Goal: Transaction & Acquisition: Purchase product/service

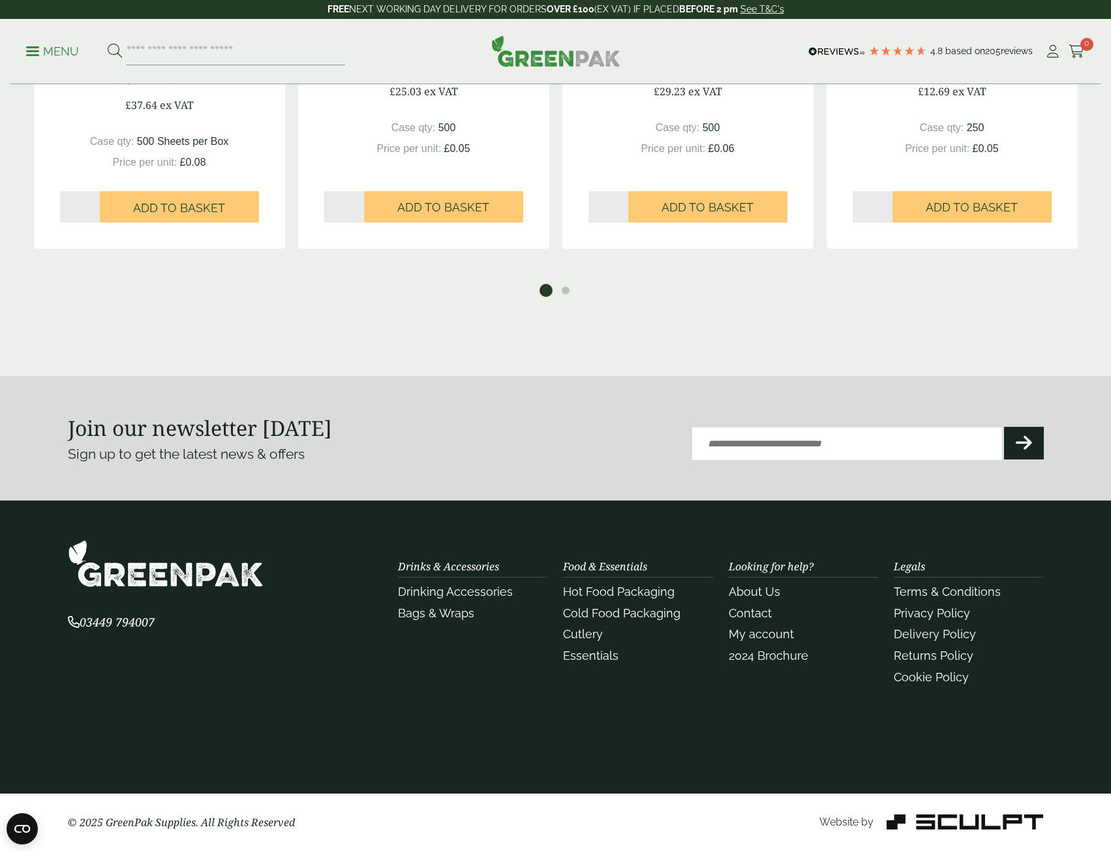
click at [36, 50] on span at bounding box center [32, 51] width 13 height 2
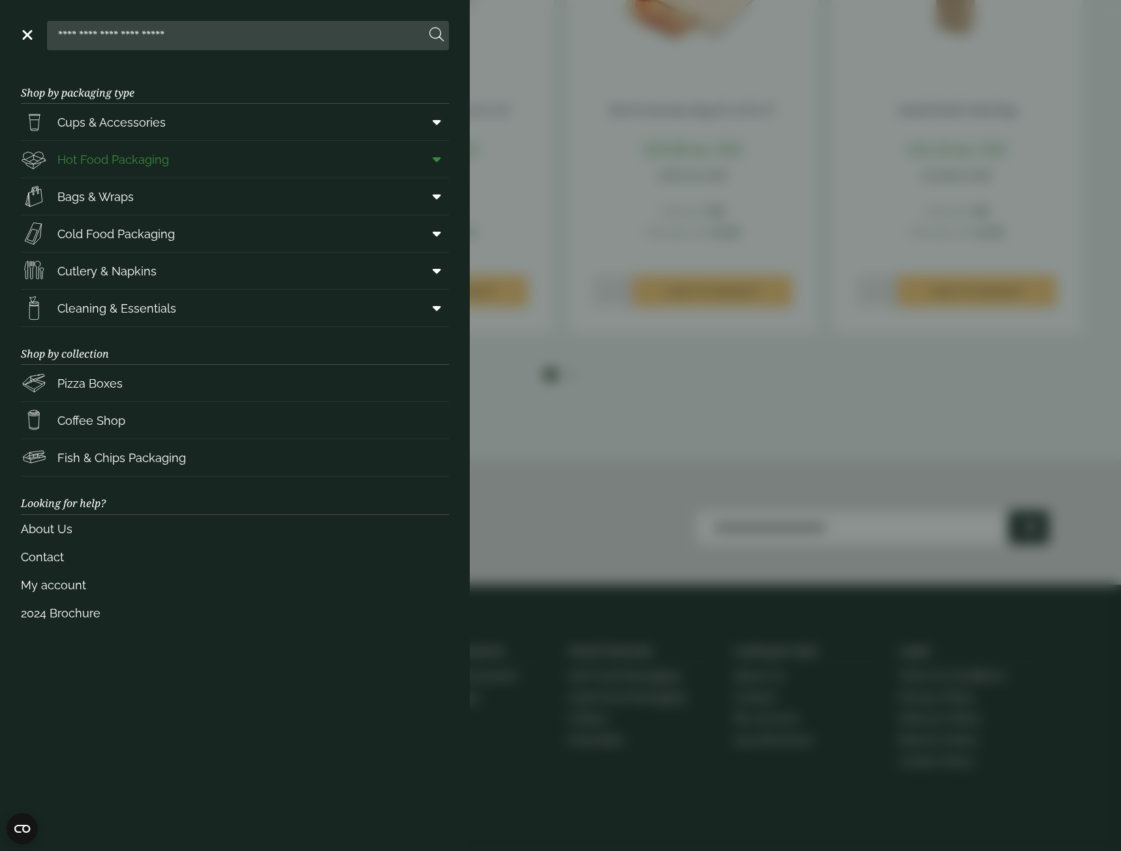
click at [127, 157] on span "Hot Food Packaging" at bounding box center [113, 160] width 112 height 18
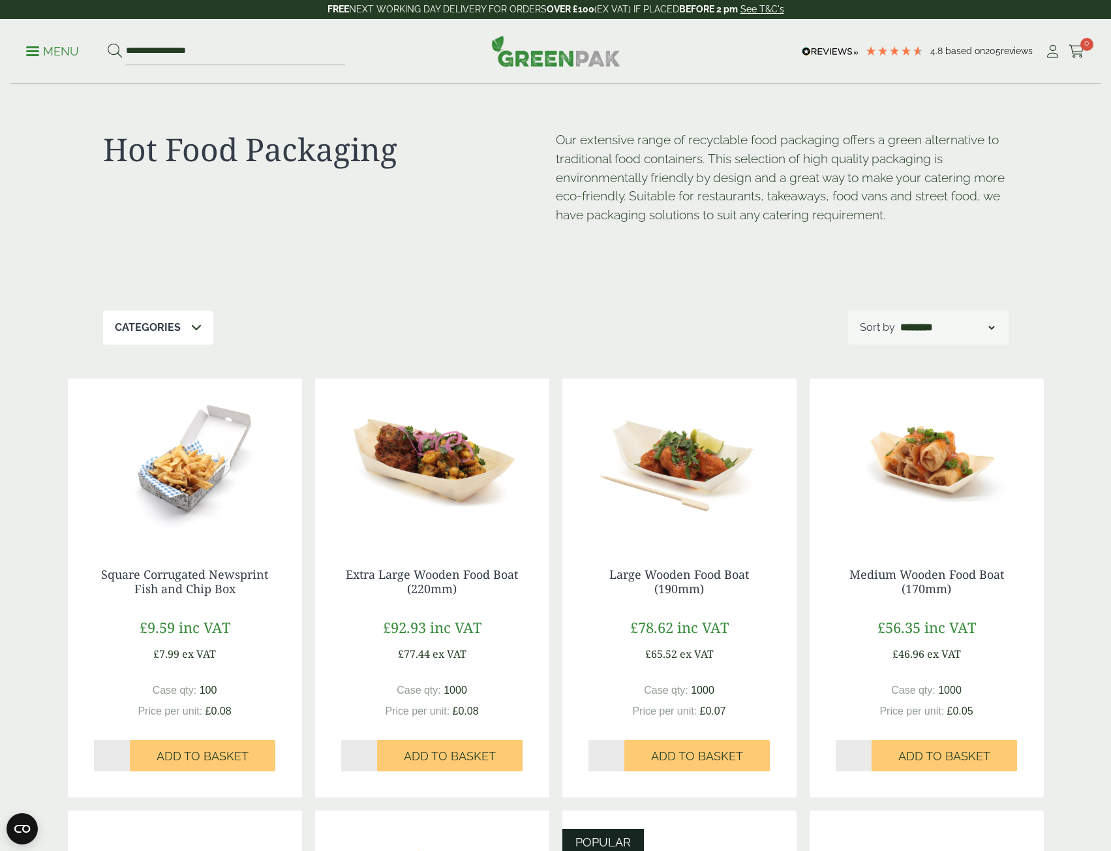
click at [37, 54] on link "Menu" at bounding box center [52, 50] width 53 height 13
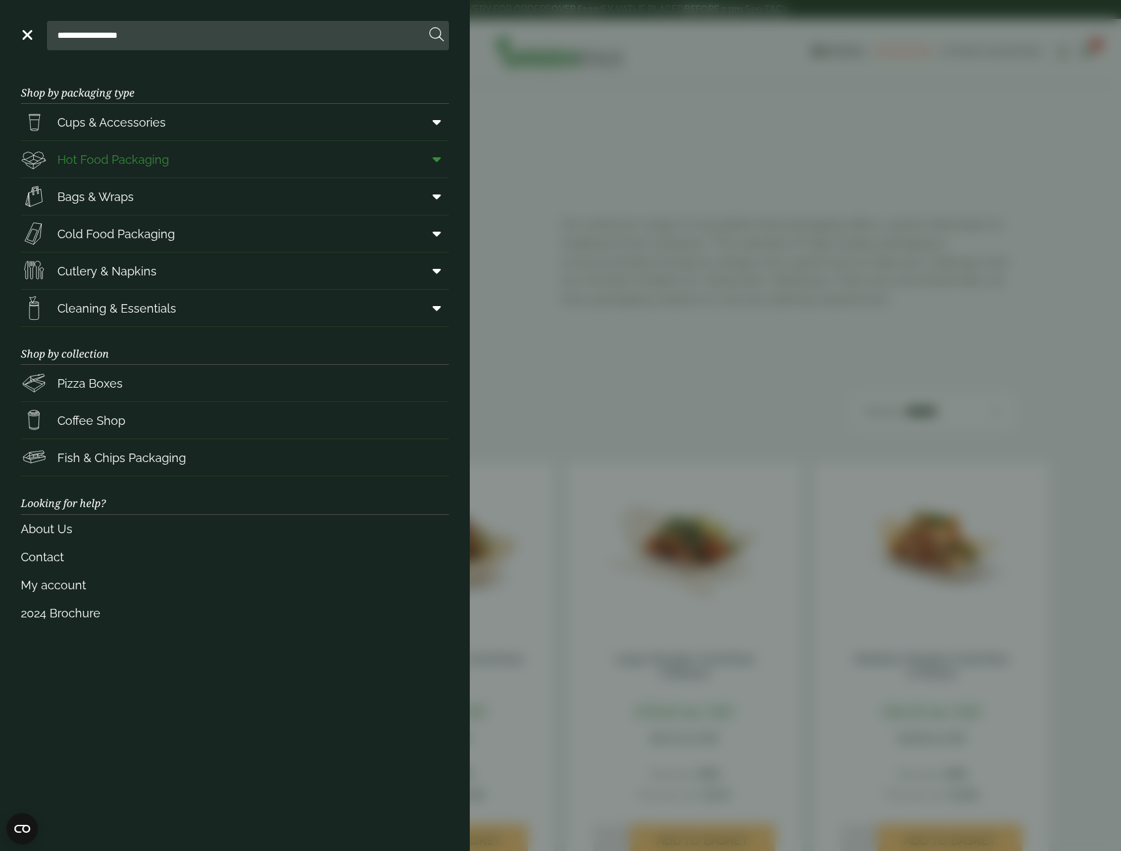
click at [440, 159] on icon at bounding box center [437, 159] width 8 height 13
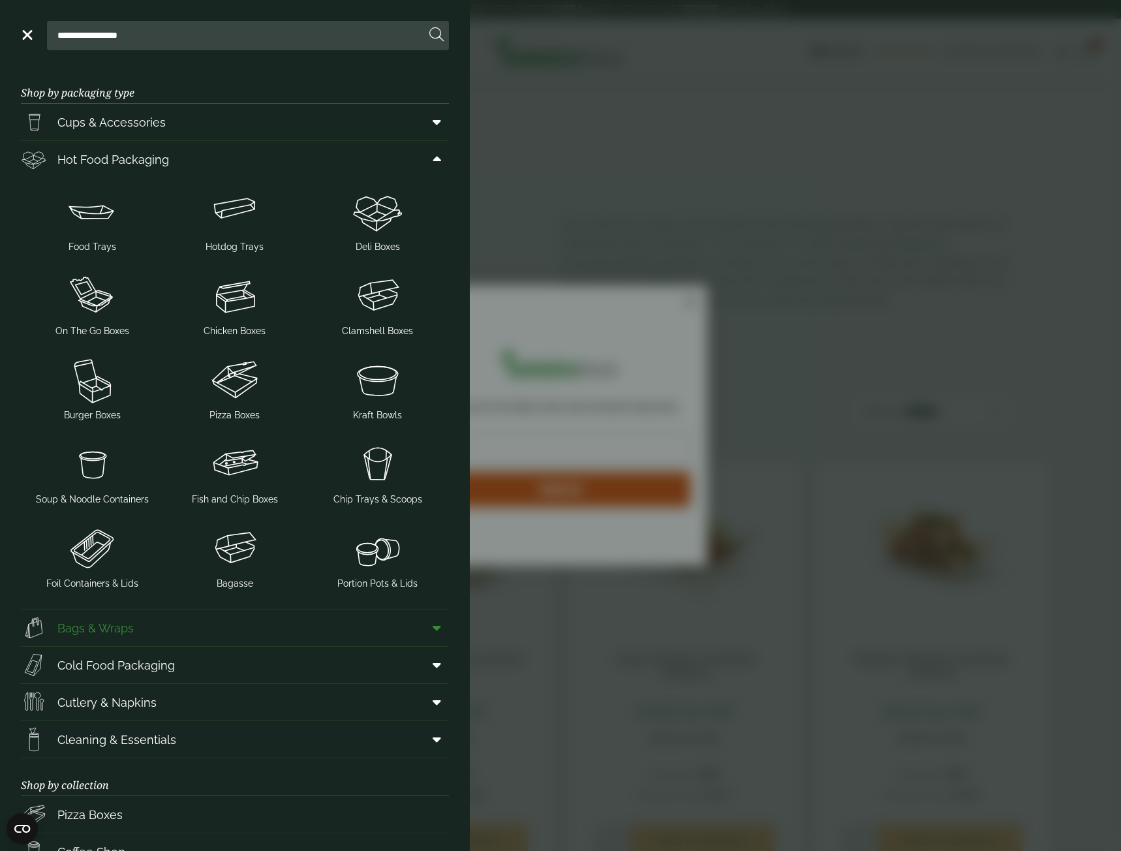
click at [433, 628] on icon at bounding box center [437, 627] width 8 height 13
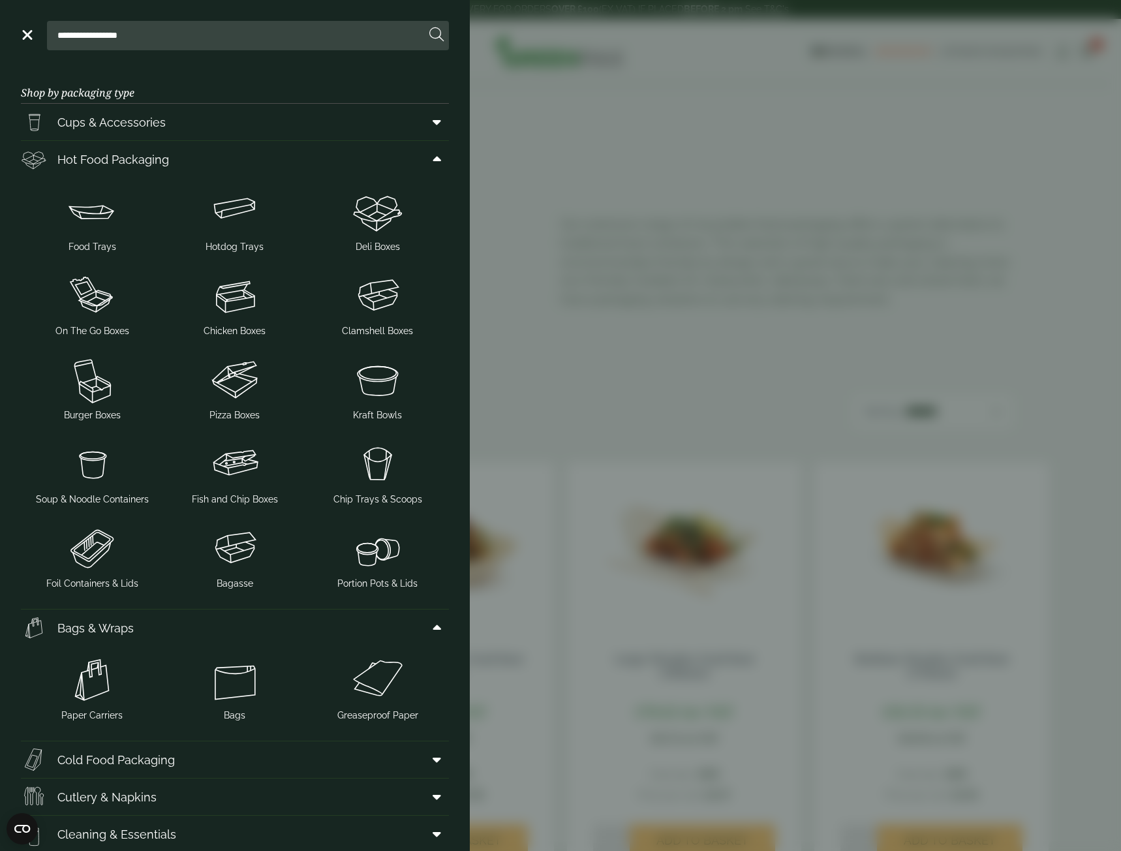
scroll to position [217, 0]
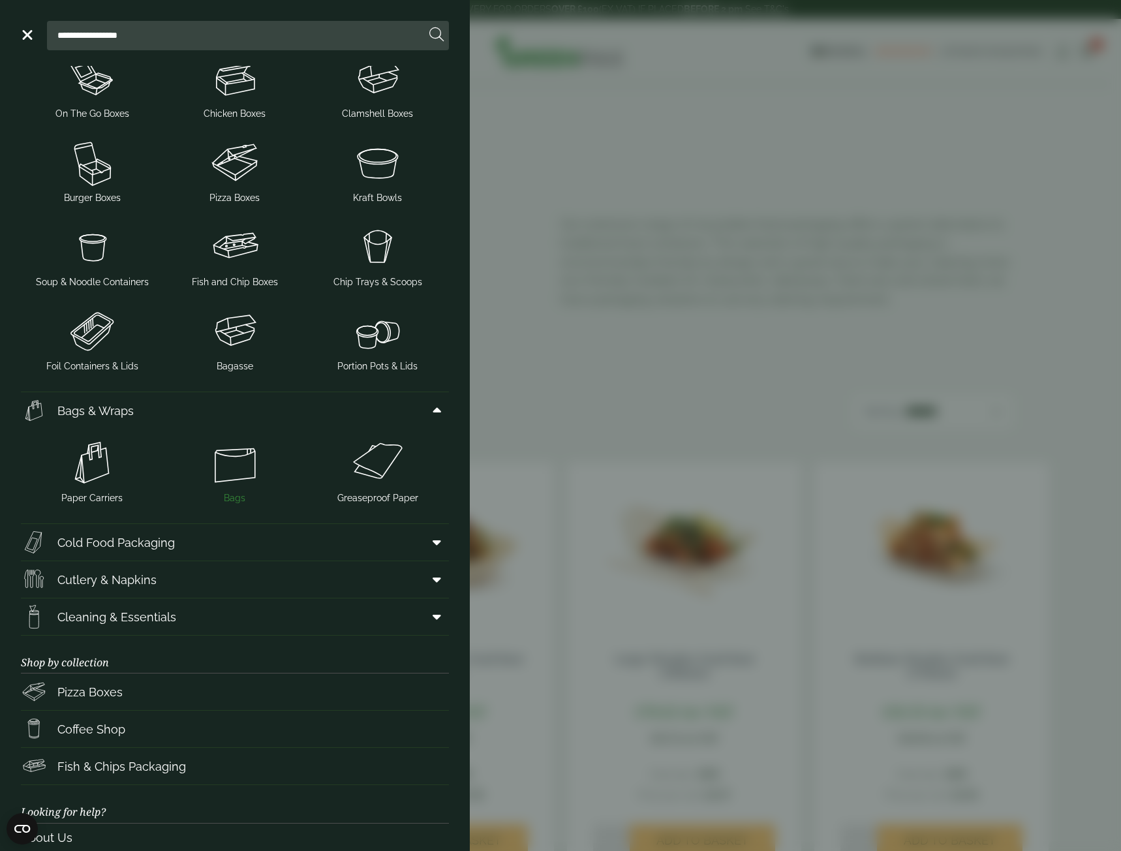
click at [242, 462] on img at bounding box center [235, 462] width 132 height 52
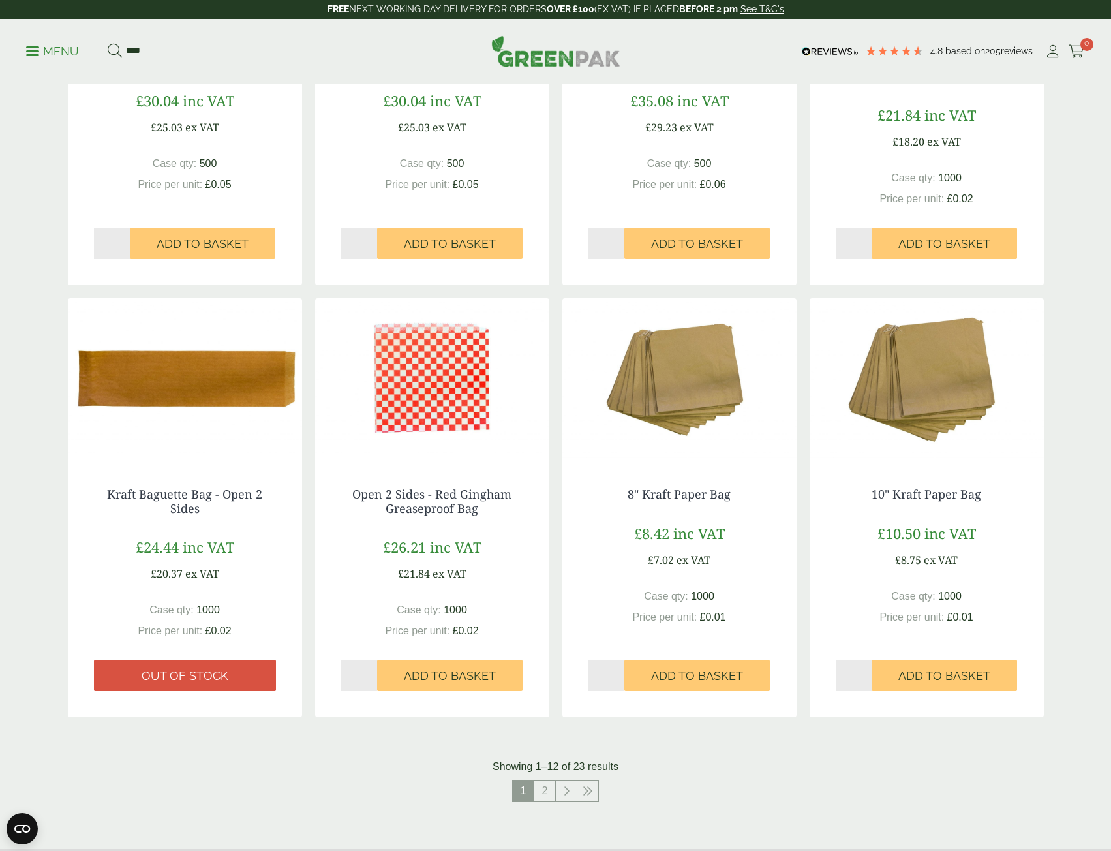
scroll to position [1088, 0]
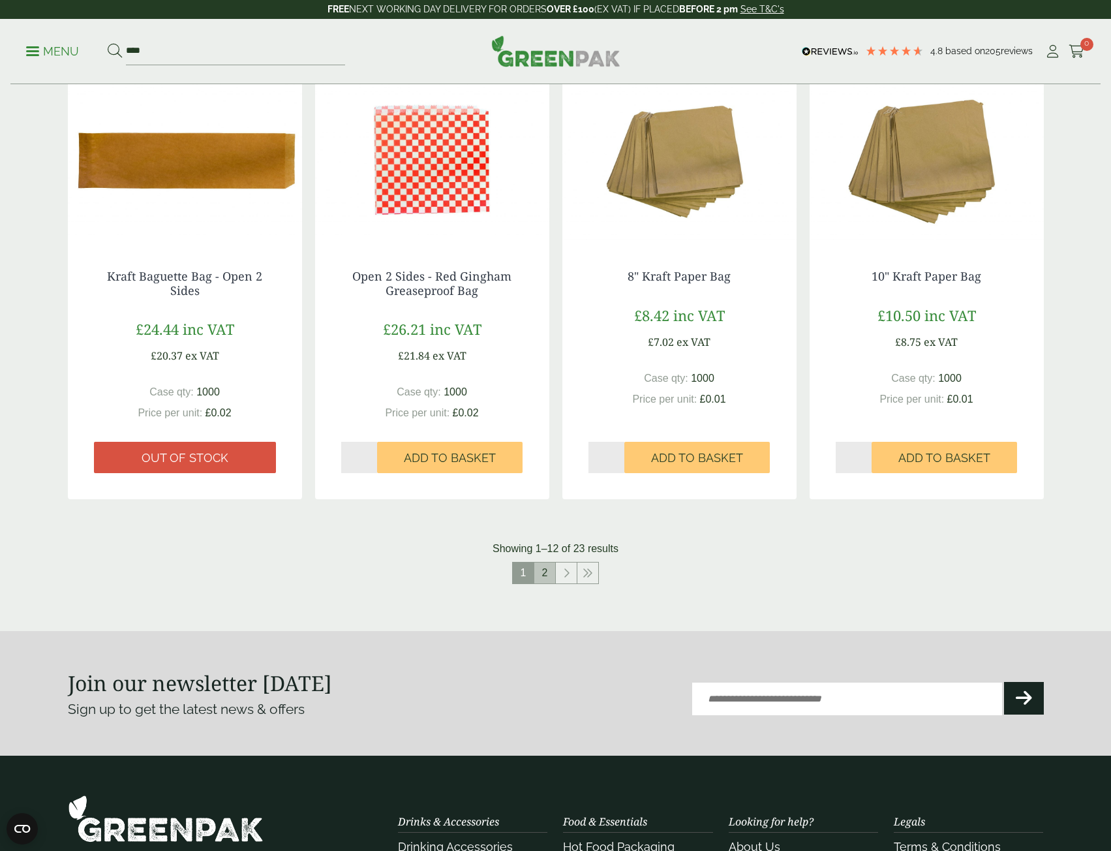
click at [547, 573] on link "2" at bounding box center [544, 572] width 21 height 21
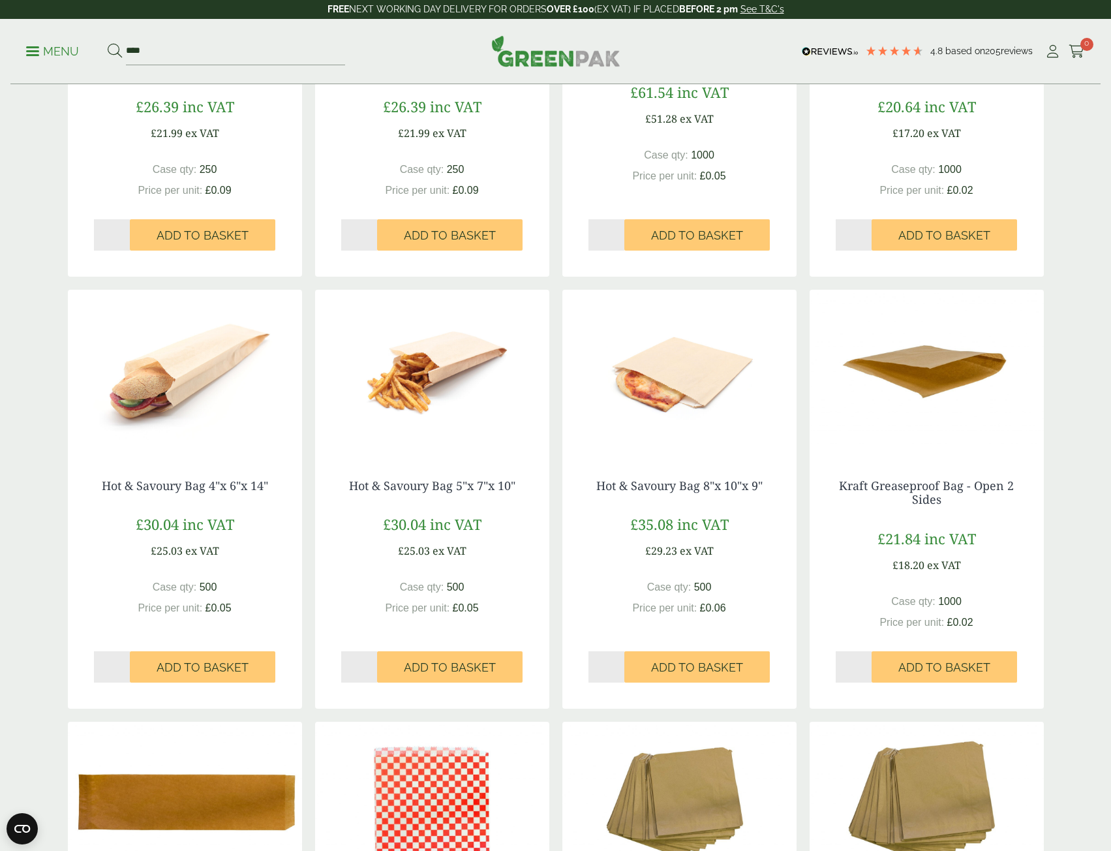
scroll to position [435, 0]
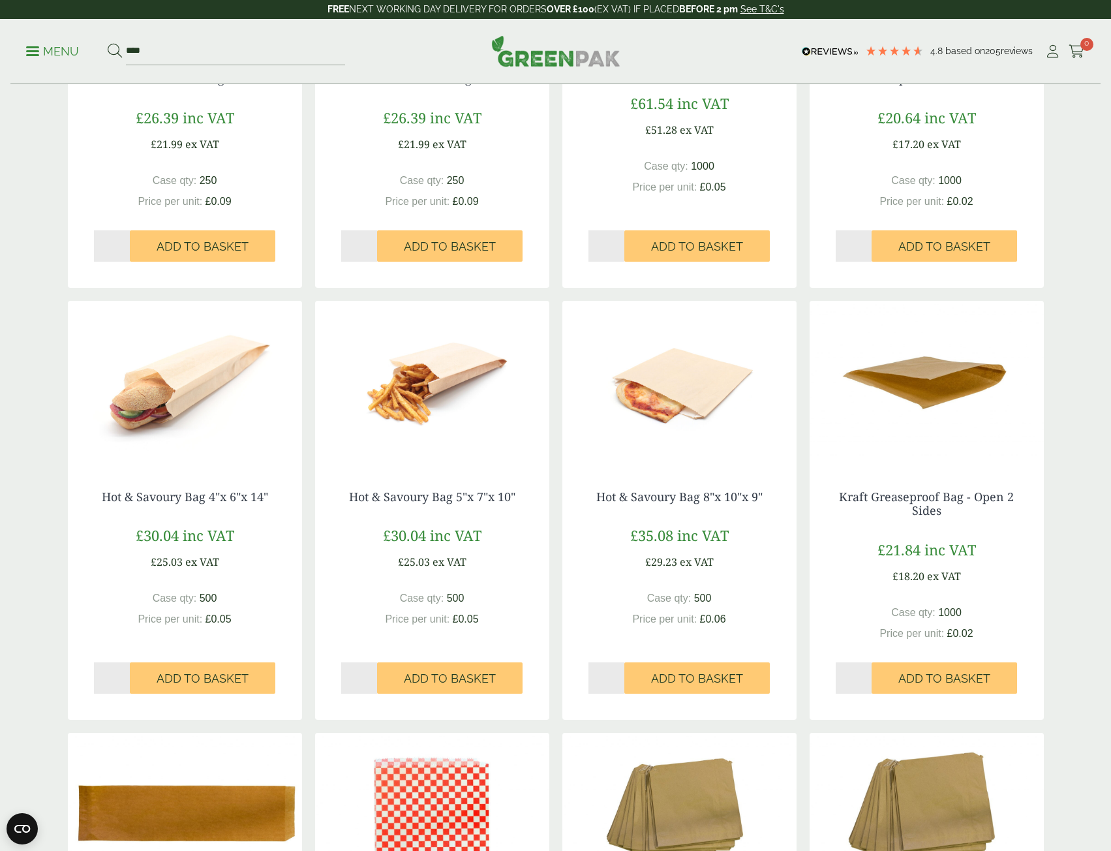
click at [695, 402] on img at bounding box center [679, 382] width 234 height 163
click at [202, 375] on img at bounding box center [185, 382] width 234 height 163
